Goal: Participate in discussion: Engage in conversation with other users on a specific topic

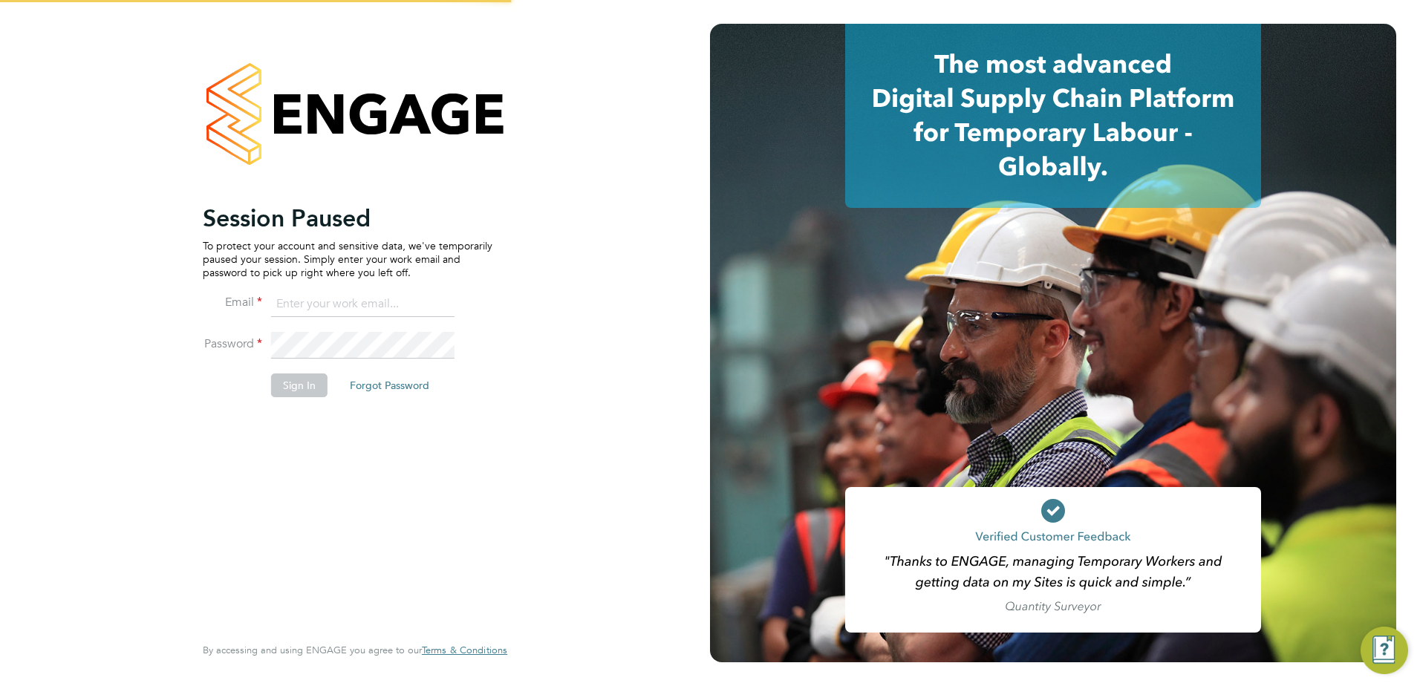
type input "[PERSON_NAME][EMAIL_ADDRESS][PERSON_NAME][DOMAIN_NAME][PERSON_NAME]"
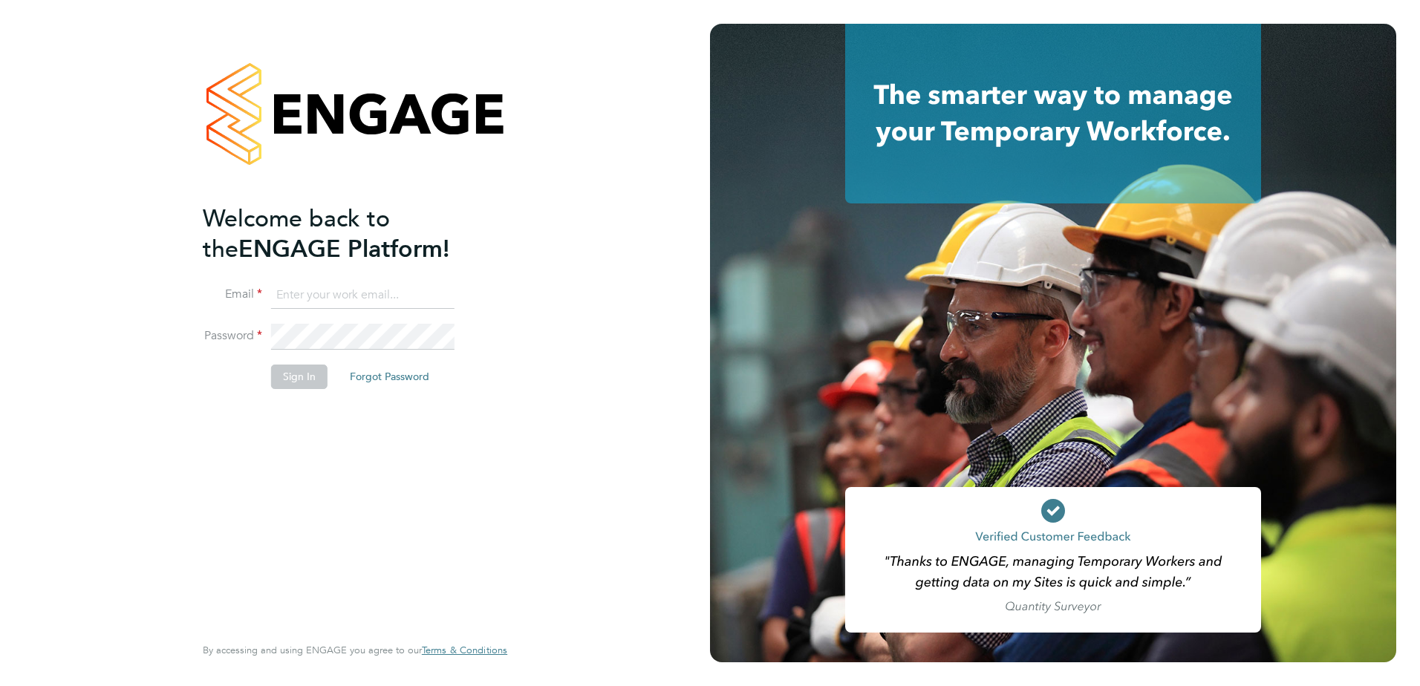
type input "[PERSON_NAME][EMAIL_ADDRESS][PERSON_NAME][DOMAIN_NAME][PERSON_NAME]"
click at [296, 366] on button "Sign In" at bounding box center [299, 377] width 56 height 24
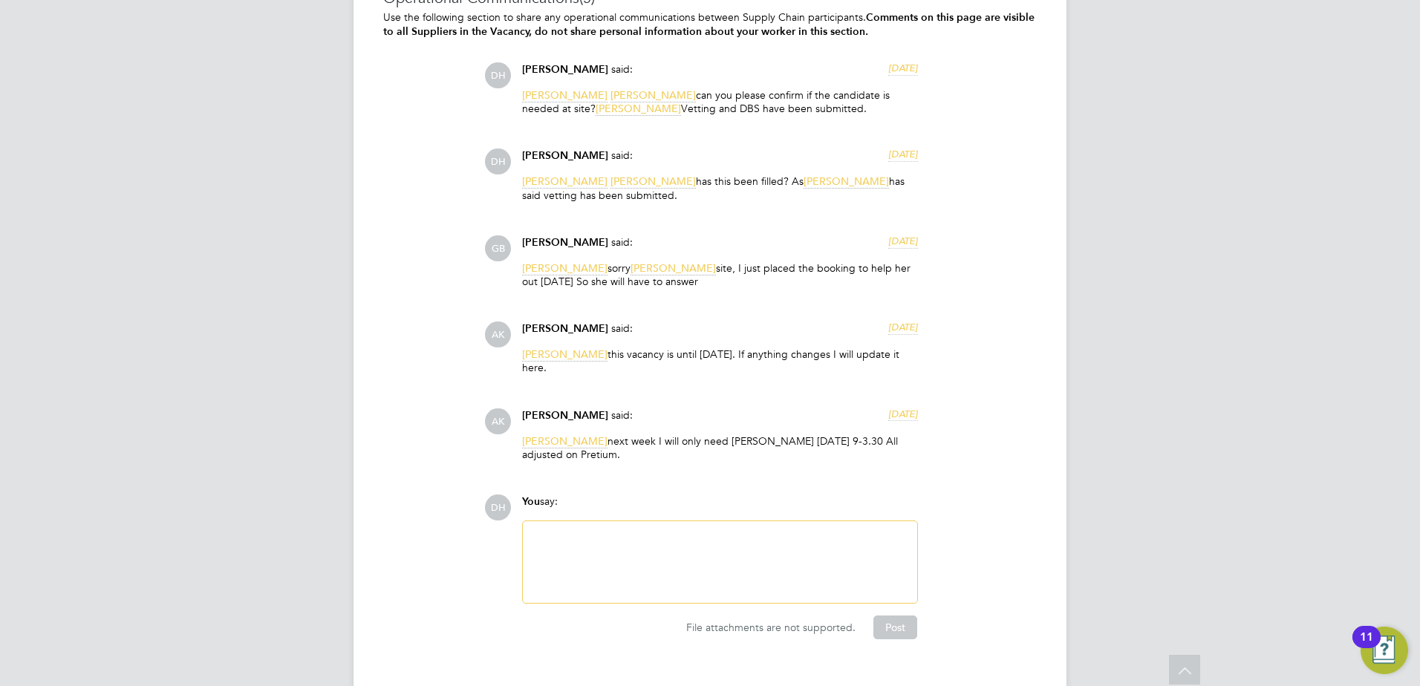
scroll to position [3592, 0]
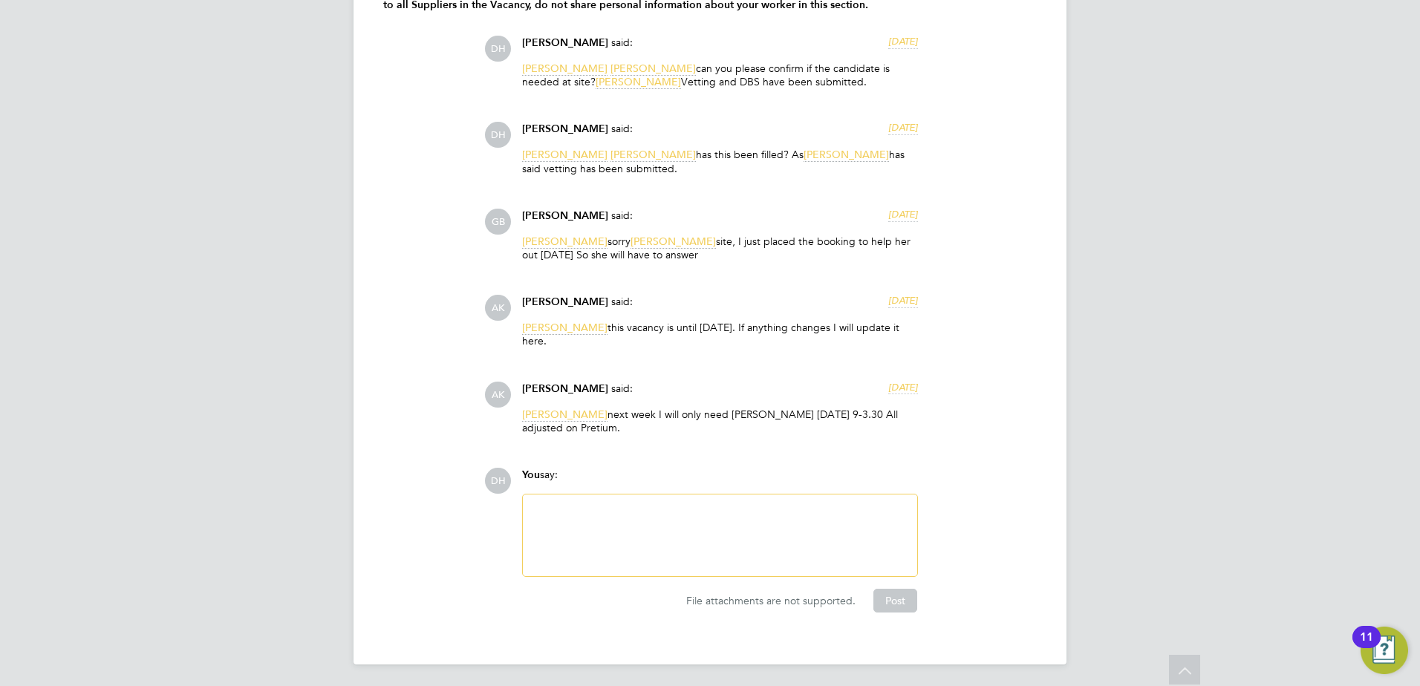
click at [647, 554] on div at bounding box center [720, 535] width 376 height 64
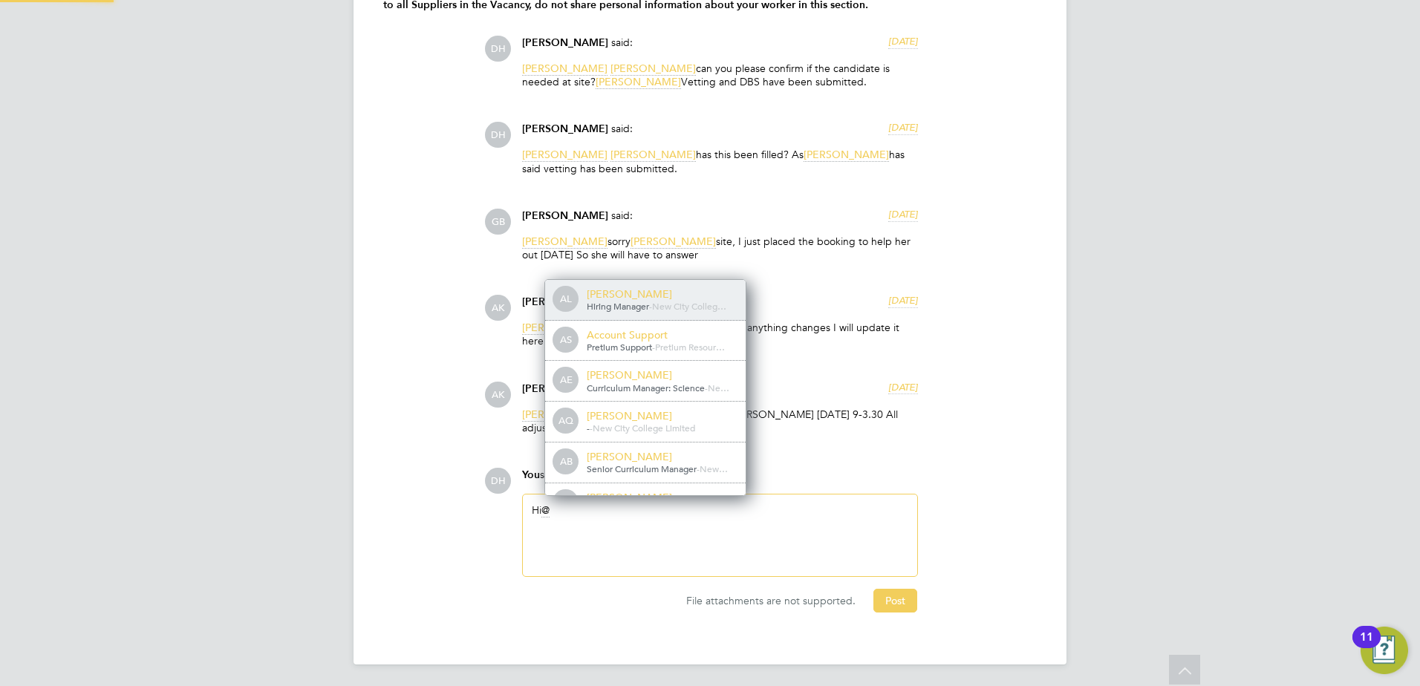
scroll to position [7, 7]
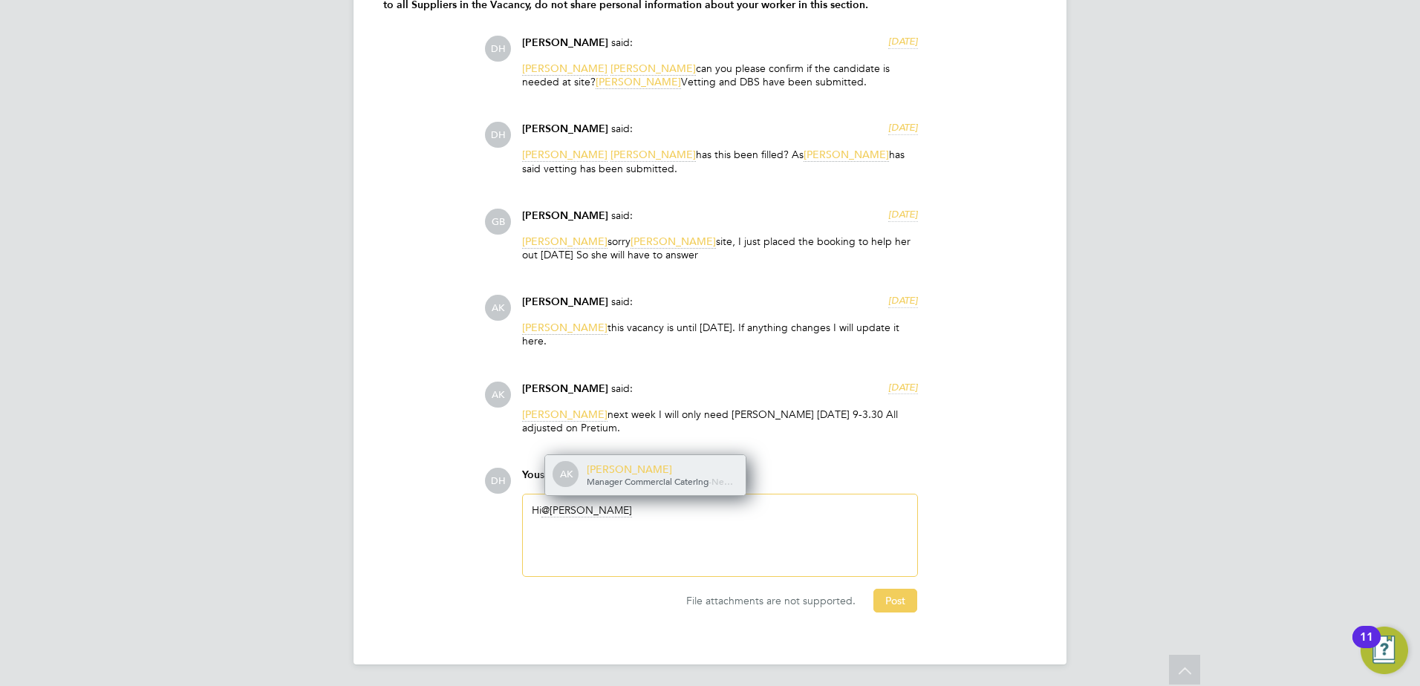
click at [668, 463] on div "Anna Kucharska" at bounding box center [661, 469] width 148 height 13
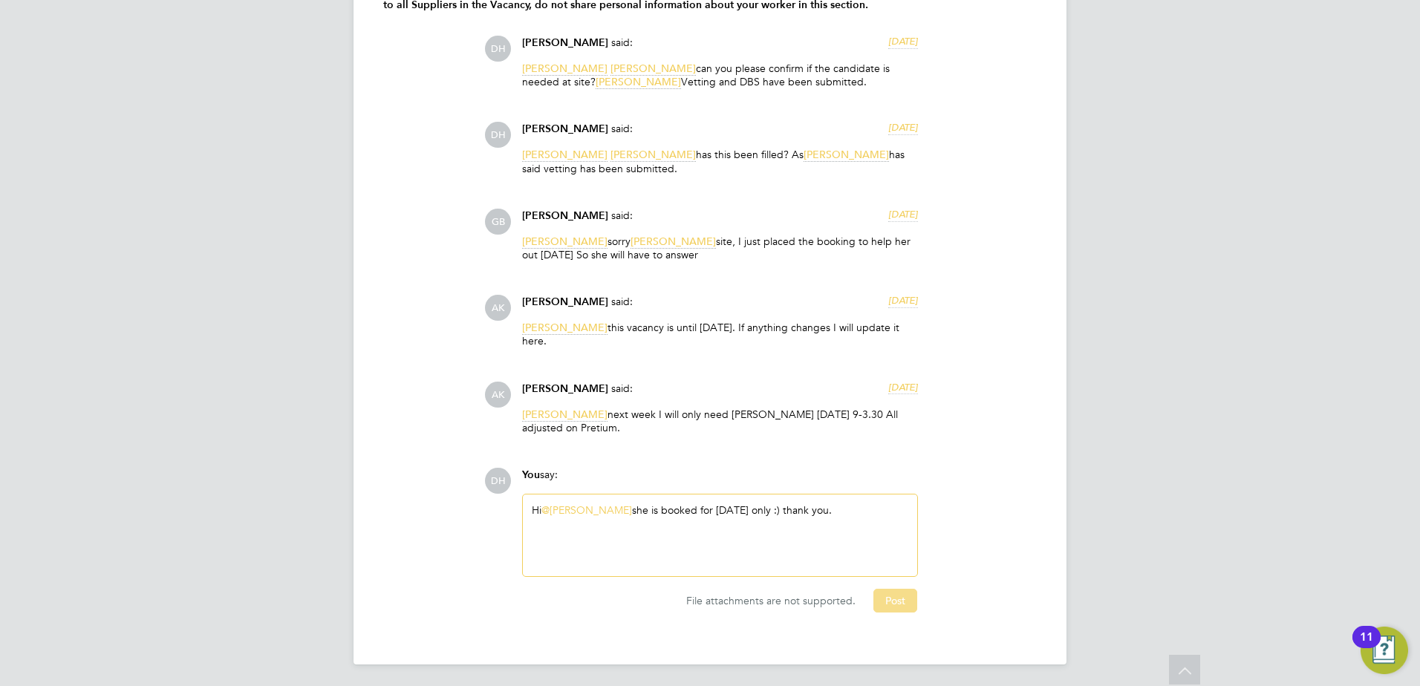
click at [893, 589] on button "Post" at bounding box center [895, 601] width 44 height 24
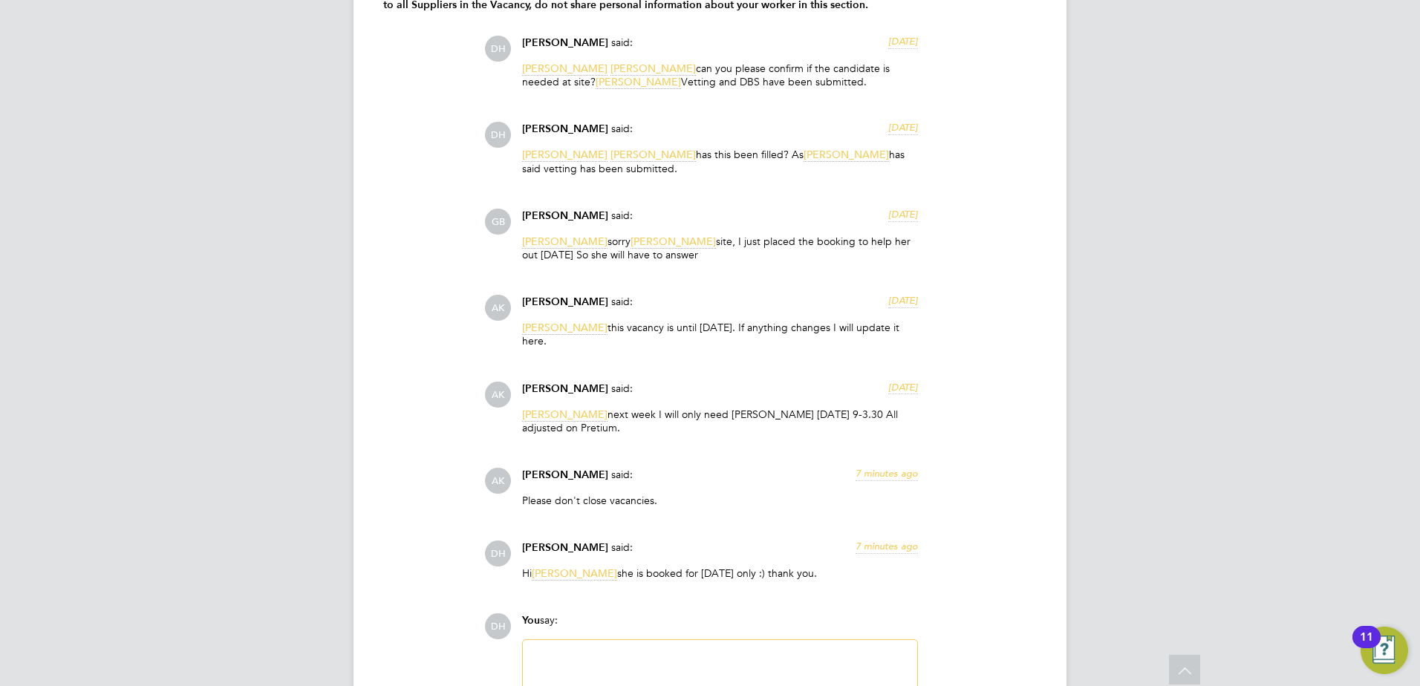
click at [969, 643] on div "DH You say: Attachments are not supported File attachments are not supported. P…" at bounding box center [760, 685] width 552 height 145
